Goal: Check status

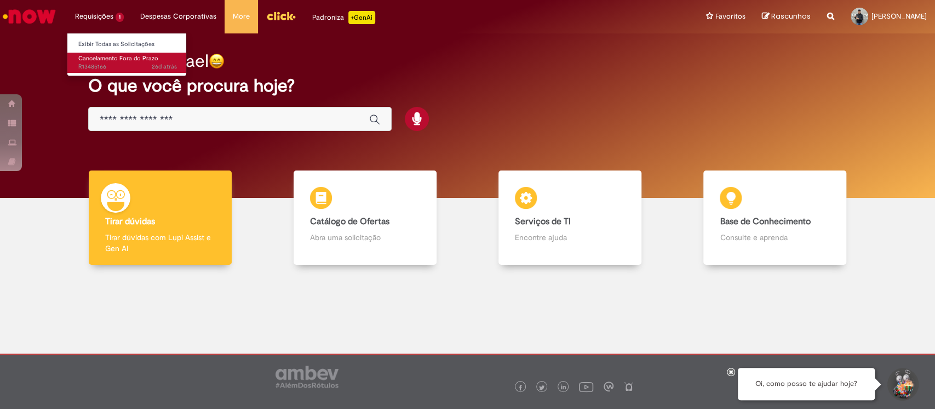
drag, startPoint x: 108, startPoint y: 66, endPoint x: 139, endPoint y: 81, distance: 34.3
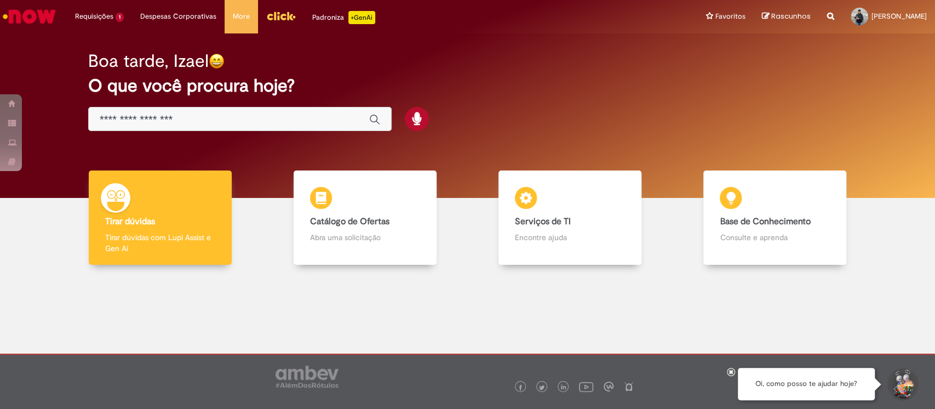
click at [0, 0] on span "26d atrás 26 dias atrás R13485166" at bounding box center [0, 0] width 0 height 0
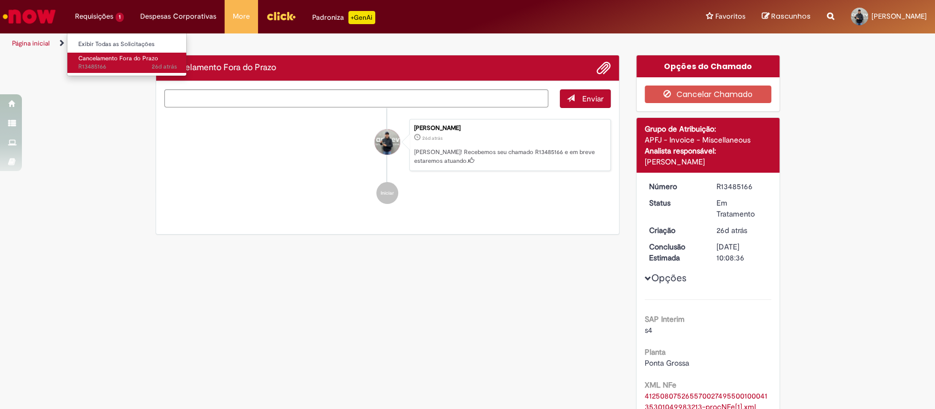
click at [102, 66] on span "26d atrás 26 dias atrás R13485166" at bounding box center [127, 66] width 99 height 9
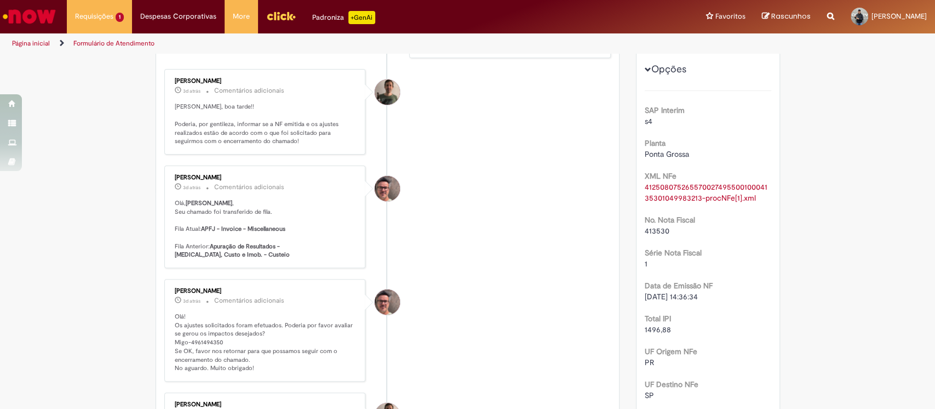
scroll to position [282, 0]
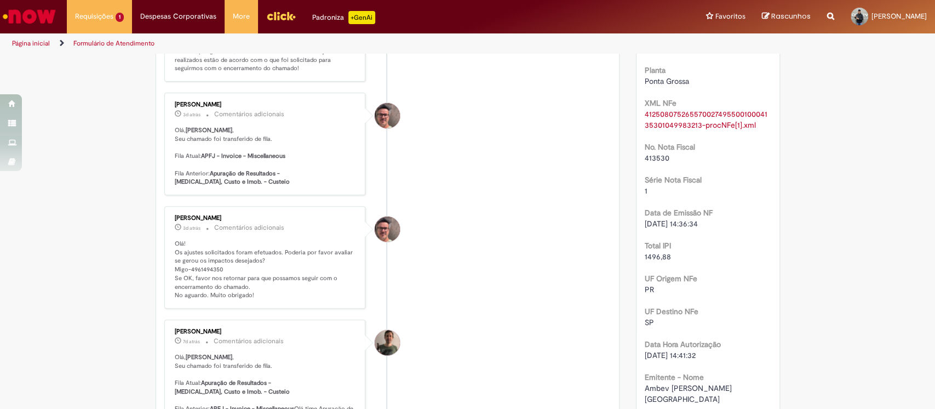
click at [593, 190] on li "[PERSON_NAME] 3d atrás 3 dias atrás Comentários adicionais Olá, Izael , Seu cha…" at bounding box center [387, 144] width 447 height 102
click at [203, 265] on p "Olá! Os ajustes solicitados foram efetuados. Poderia por favor avaliar se gerou…" at bounding box center [266, 269] width 182 height 60
click at [205, 265] on p "Olá! Os ajustes solicitados foram efetuados. Poderia por favor avaliar se gerou…" at bounding box center [266, 269] width 182 height 60
copy p "4961494350"
